Goal: Task Accomplishment & Management: Use online tool/utility

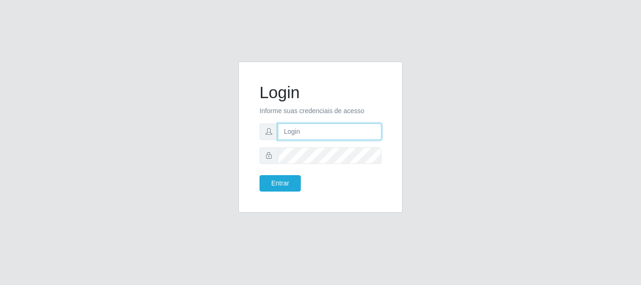
click at [298, 134] on input "text" at bounding box center [330, 131] width 104 height 16
type input "[EMAIL_ADDRESS][DOMAIN_NAME]"
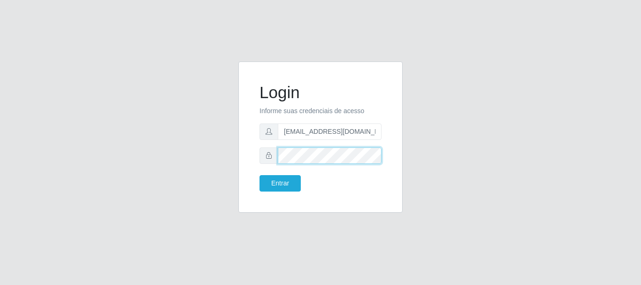
click at [260, 175] on button "Entrar" at bounding box center [280, 183] width 41 height 16
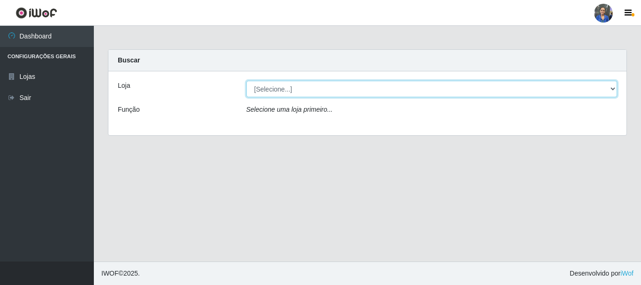
click at [608, 88] on select "[Selecione...] SuperFácil Atacado - Rodoviária" at bounding box center [431, 89] width 371 height 16
select select "400"
click at [246, 81] on select "[Selecione...] SuperFácil Atacado - Rodoviária" at bounding box center [431, 89] width 371 height 16
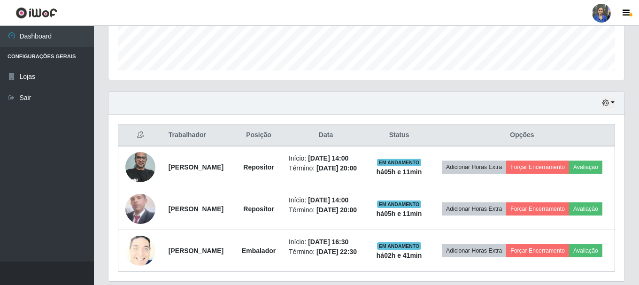
scroll to position [282, 0]
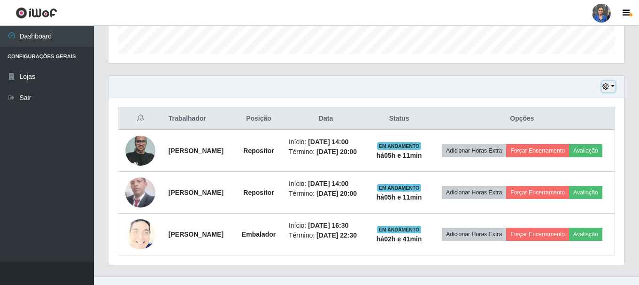
click at [613, 84] on button "button" at bounding box center [608, 86] width 13 height 11
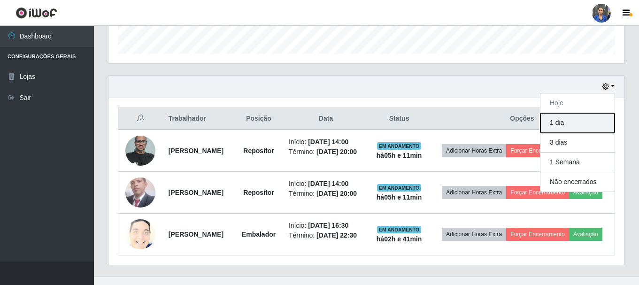
click at [565, 120] on button "1 dia" at bounding box center [577, 123] width 74 height 20
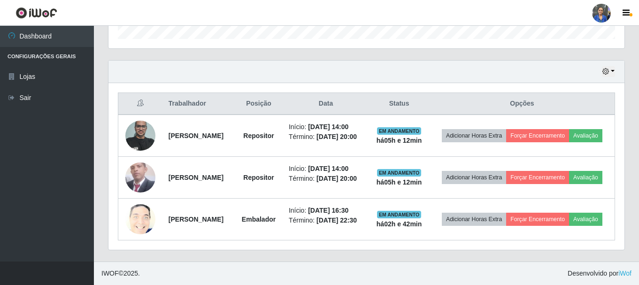
scroll to position [318, 0]
click at [611, 66] on button "button" at bounding box center [608, 71] width 13 height 11
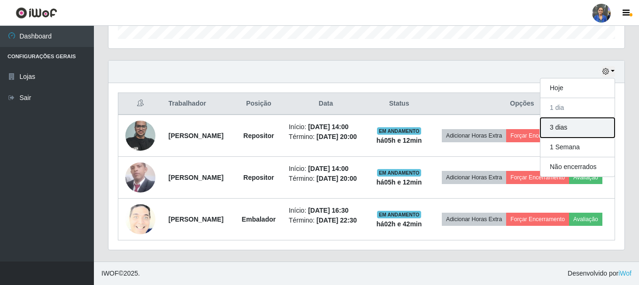
click at [559, 118] on button "3 dias" at bounding box center [577, 128] width 74 height 20
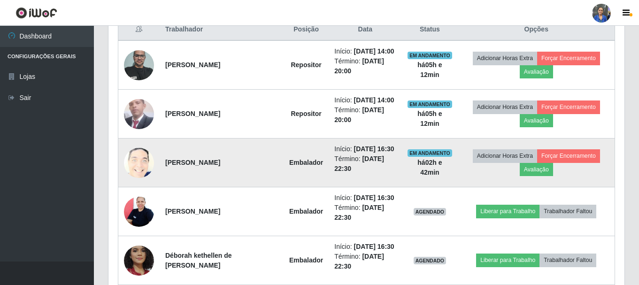
scroll to position [277, 0]
